Goal: Register for event/course

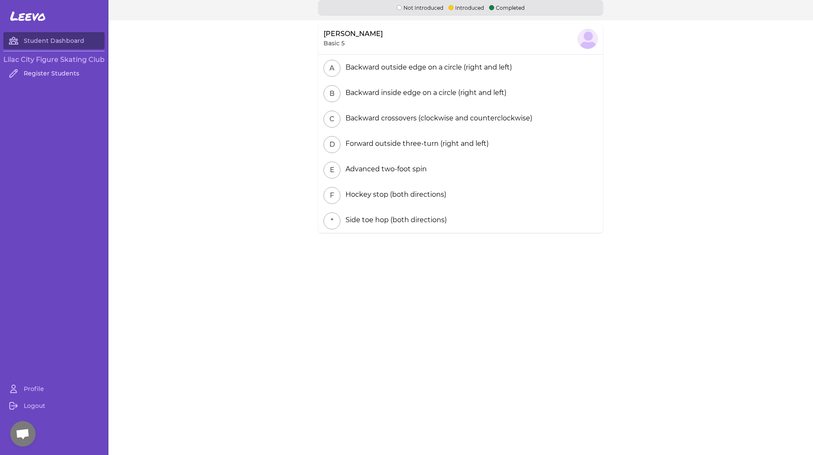
click at [51, 71] on link "Register Students" at bounding box center [53, 73] width 101 height 17
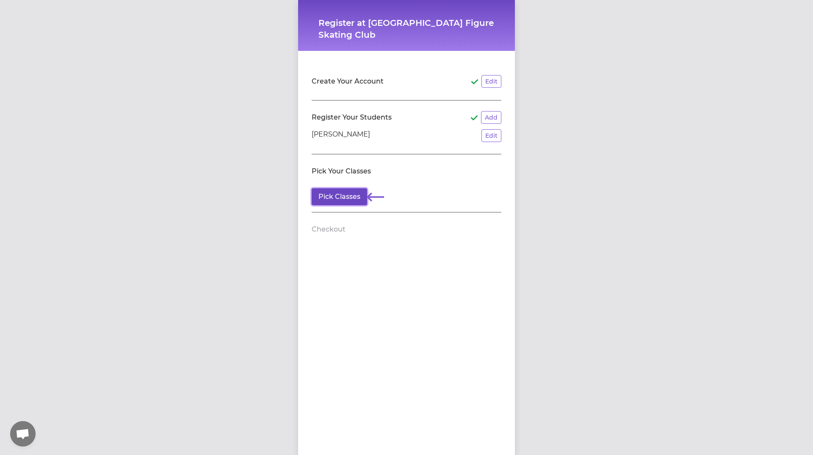
click at [352, 200] on button "Pick Classes" at bounding box center [339, 196] width 55 height 17
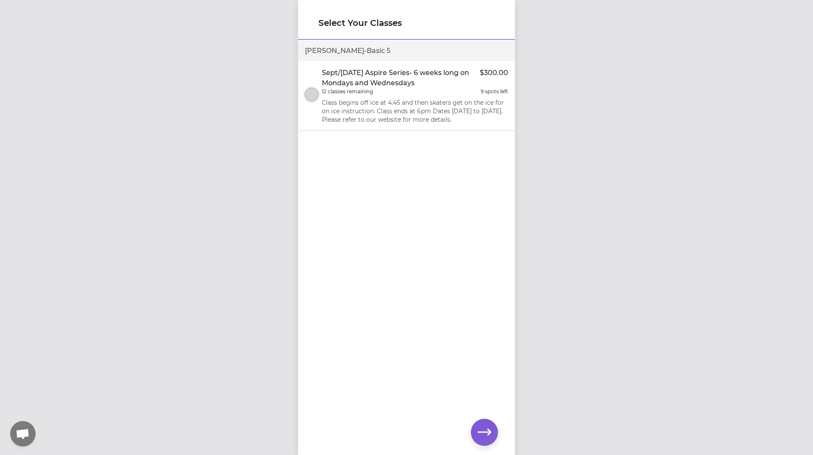
click at [311, 93] on button "select class" at bounding box center [312, 95] width 14 height 14
click at [488, 431] on icon "button" at bounding box center [485, 432] width 14 height 14
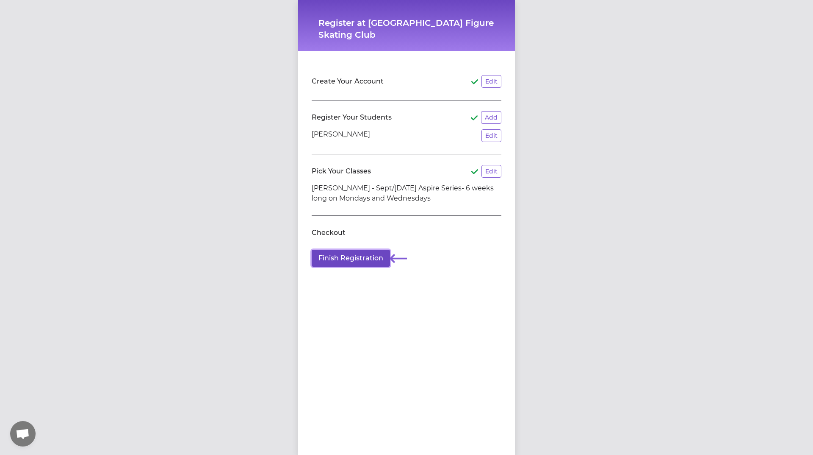
click at [368, 256] on button "Finish Registration" at bounding box center [351, 258] width 78 height 17
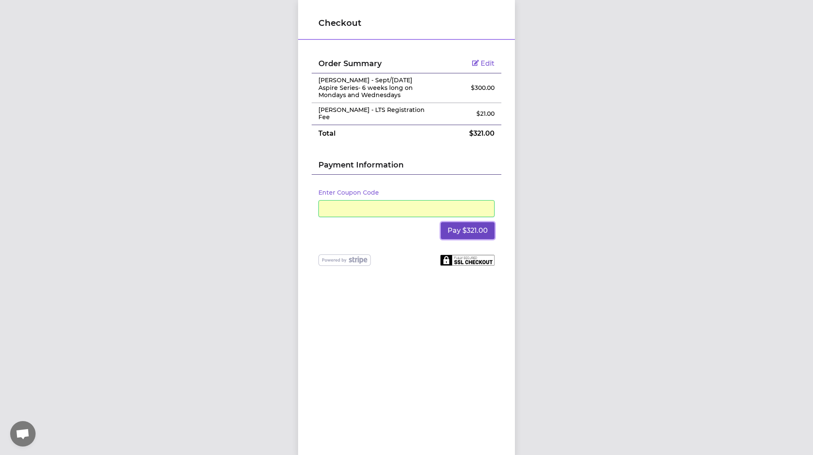
click at [472, 230] on button "Pay $321.00" at bounding box center [468, 230] width 54 height 17
